Goal: Transaction & Acquisition: Purchase product/service

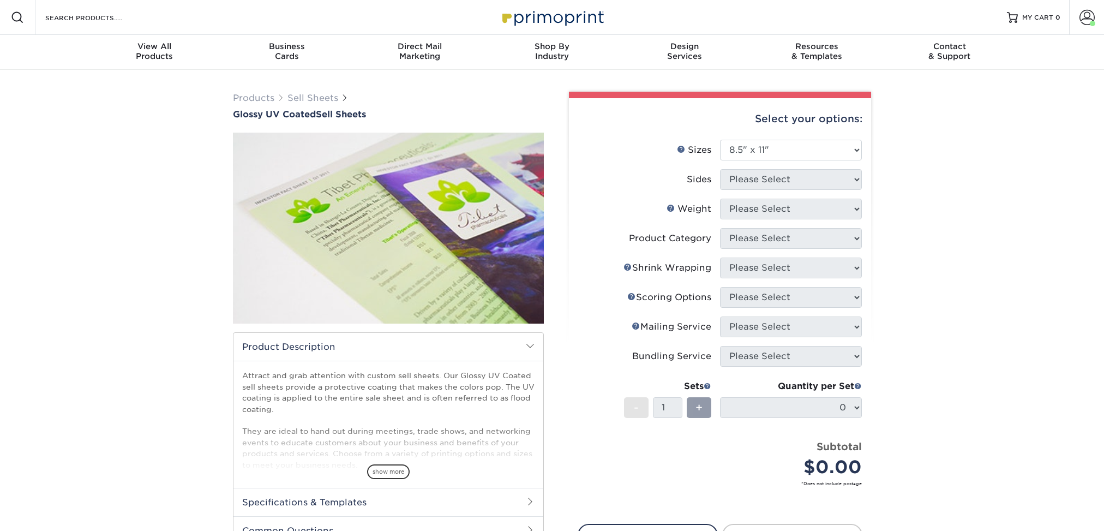
select select "8.50x11.00"
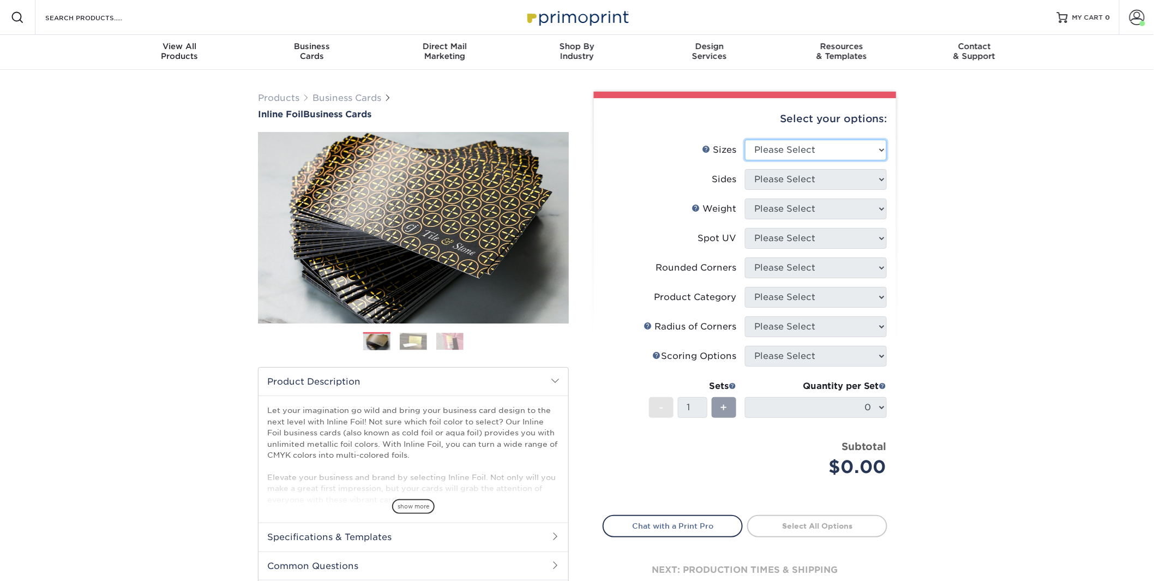
select select "2.00x3.50"
click at [745, 140] on select "Please Select 1.5" x 3.5" - Mini 1.75" x 3.5" - Mini 2" x 2" - Square 2" x 3" -…" at bounding box center [816, 150] width 142 height 21
select select "34527644-b4fd-4ffb-9092-1318eefcd9d9"
click at [745, 169] on select "Please Select Print Both Sides - Foil Back Only Print Both Sides - Foil Both Si…" at bounding box center [816, 179] width 142 height 21
select select "16PT"
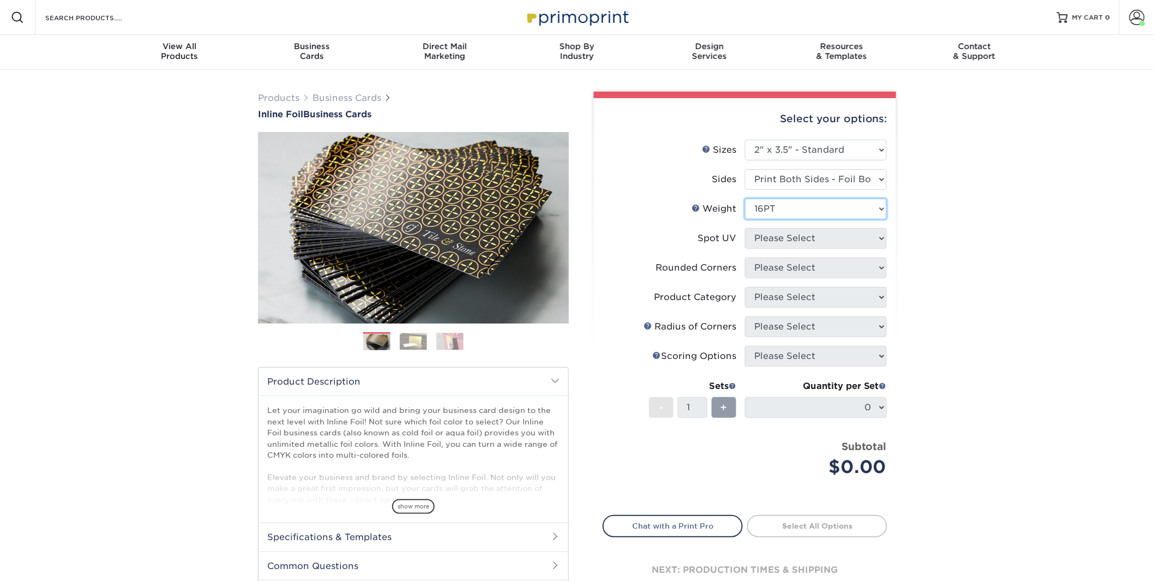
click at [745, 199] on select "Please Select 16PT" at bounding box center [816, 209] width 142 height 21
select select "3"
click at [745, 228] on select "Please Select No Spot UV Front and Back (Both Sides) Front Only Back Only" at bounding box center [816, 238] width 142 height 21
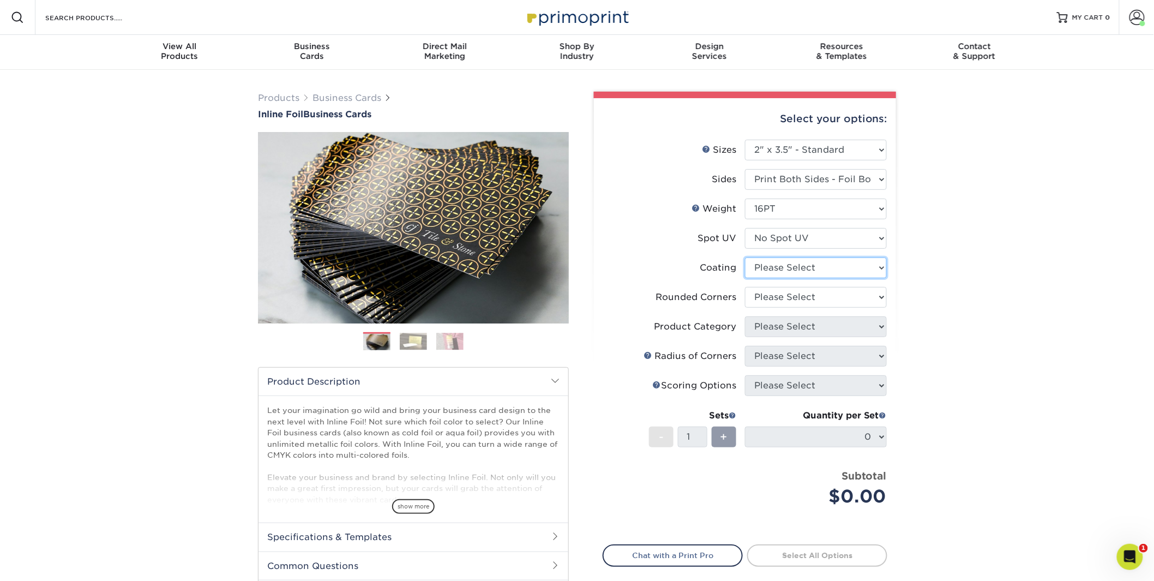
select select "ae367451-b2b8-45df-a344-0f05b6a12993"
click at [745, 258] on select at bounding box center [816, 268] width 142 height 21
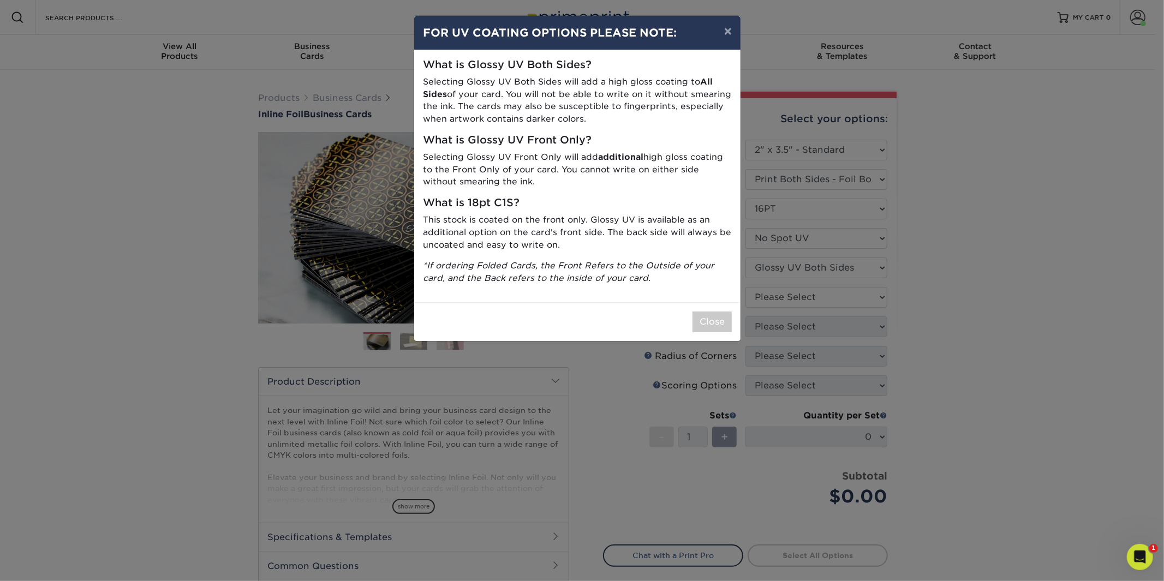
click at [804, 268] on div "× FOR UV COATING OPTIONS PLEASE NOTE: What is Glossy UV Both Sides? Selecting G…" at bounding box center [582, 290] width 1164 height 581
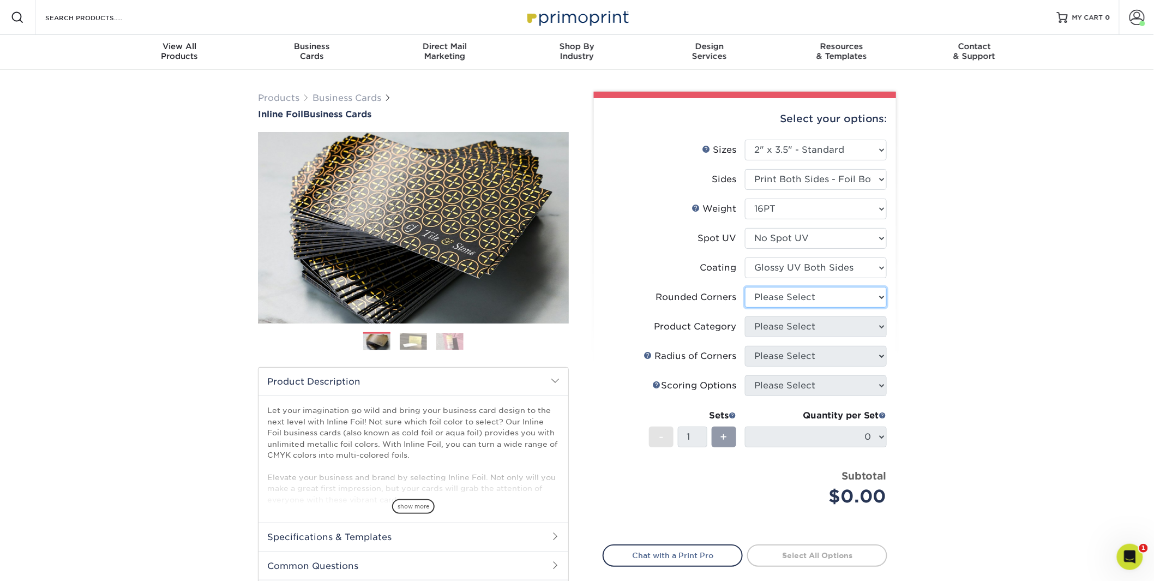
select select "0"
click at [745, 287] on select "Please Select Yes - Round 2 Corners Yes - Round 4 Corners No" at bounding box center [816, 297] width 142 height 21
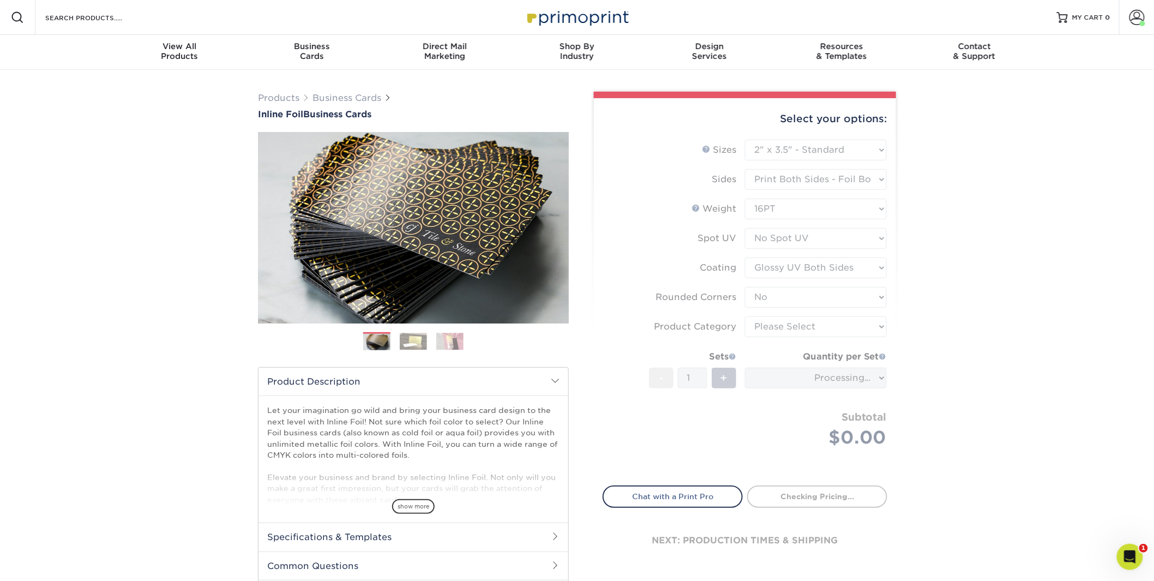
type input "584065bf-5287-4bf9-b951-5459fddddc60"
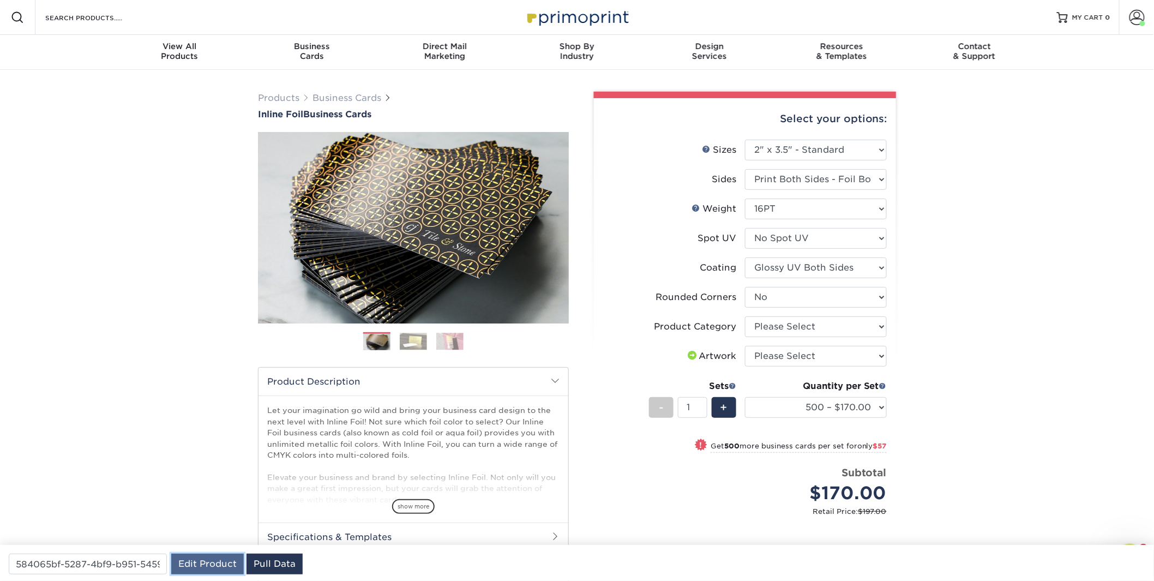
click at [193, 565] on link "Edit Product" at bounding box center [207, 564] width 73 height 21
click at [85, 562] on input "584065bf-5287-4bf9-b951-5459fddddc60" at bounding box center [88, 564] width 158 height 21
